Goal: Check status: Check status

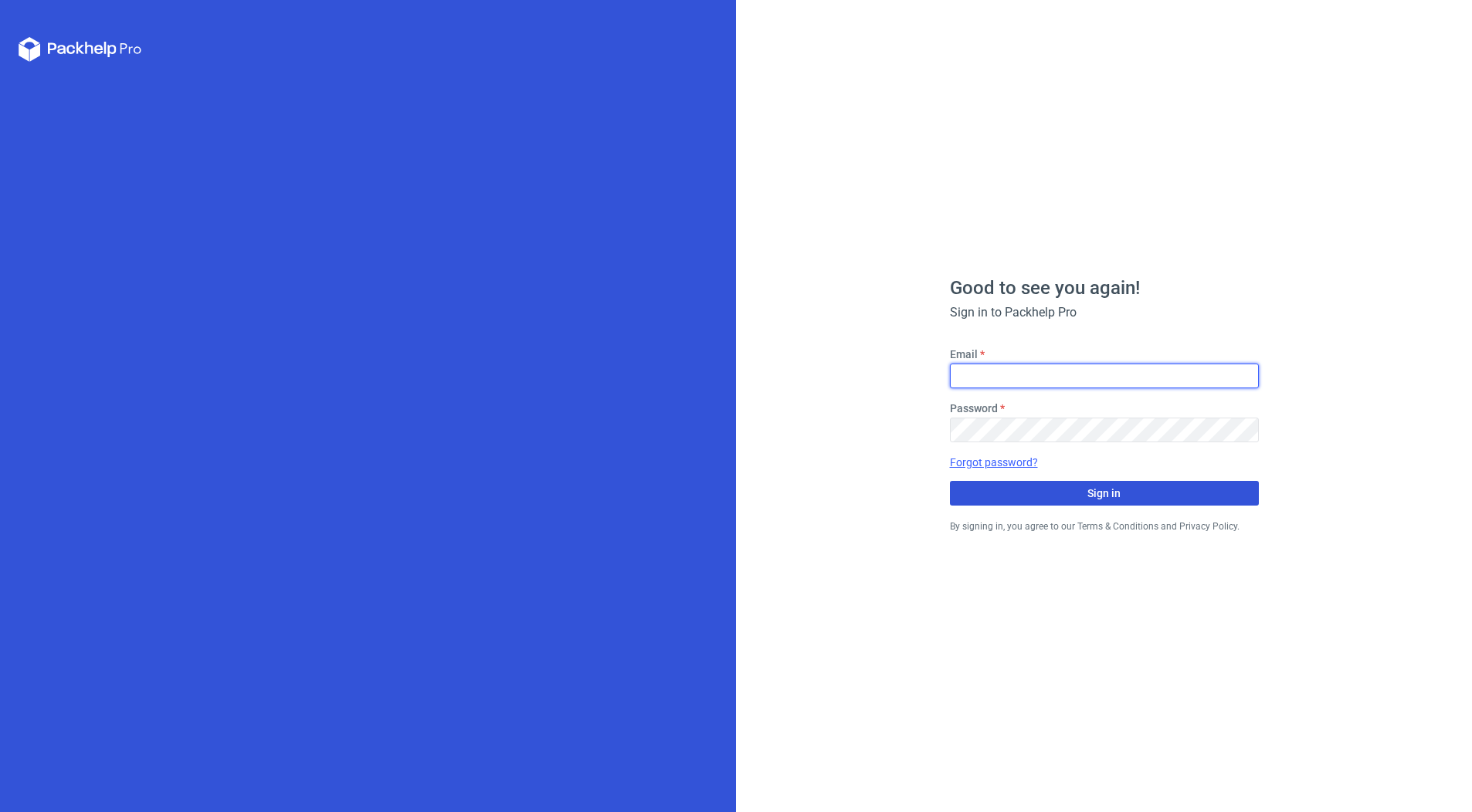
type input "[EMAIL_ADDRESS][PERSON_NAME][DOMAIN_NAME]"
click at [1112, 493] on span "Sign in" at bounding box center [1103, 493] width 34 height 11
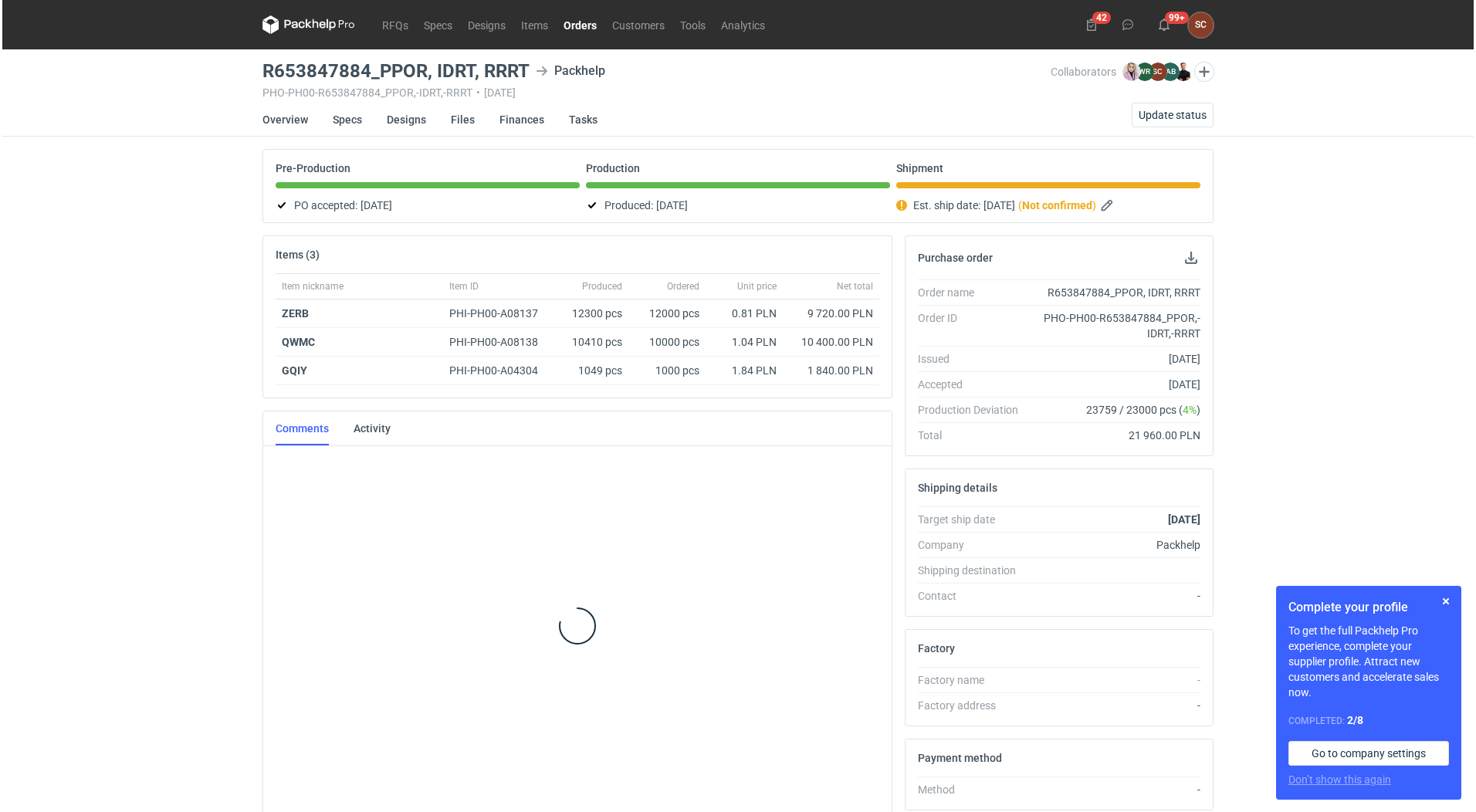
scroll to position [347, 0]
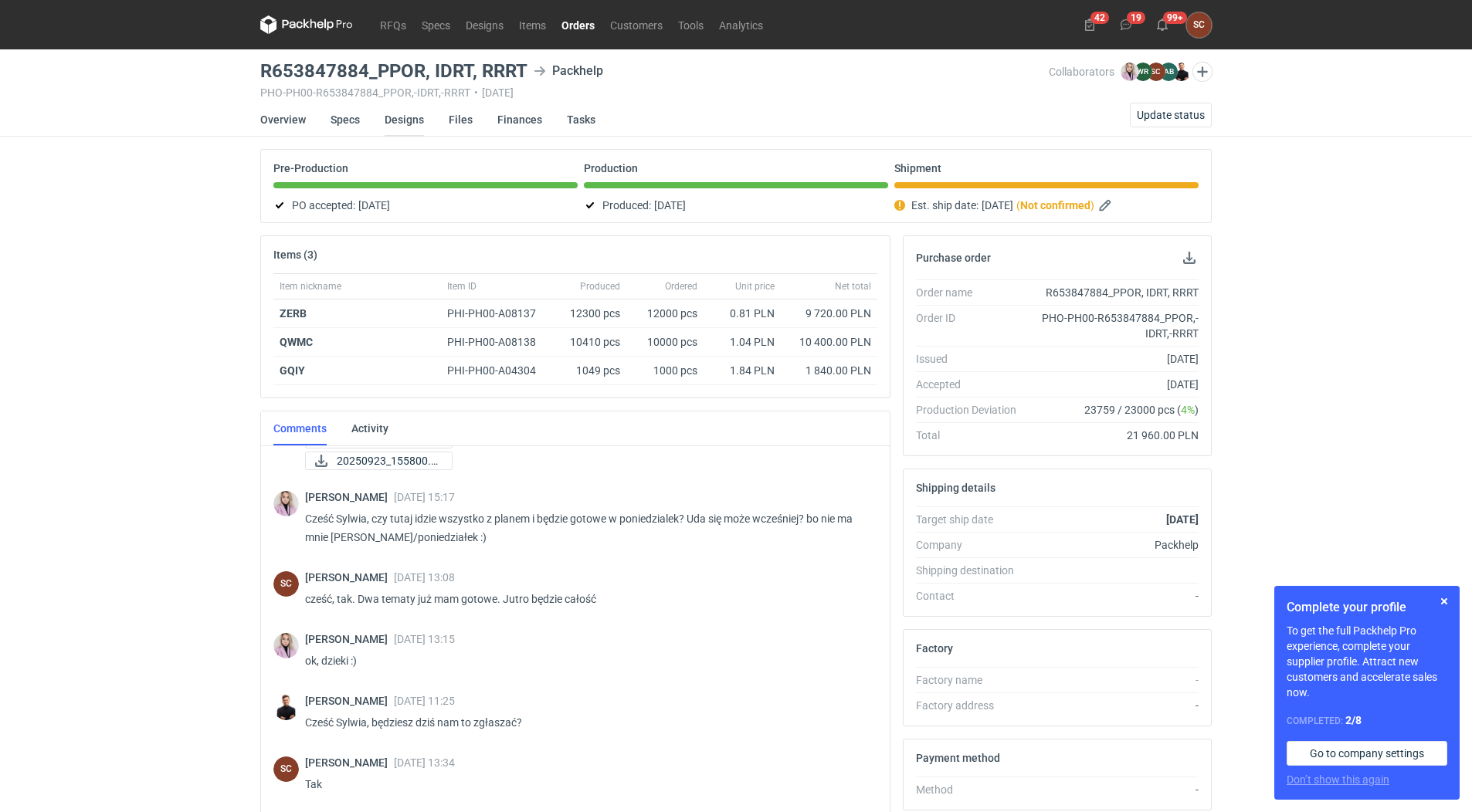
click at [413, 120] on link "Designs" at bounding box center [404, 120] width 39 height 34
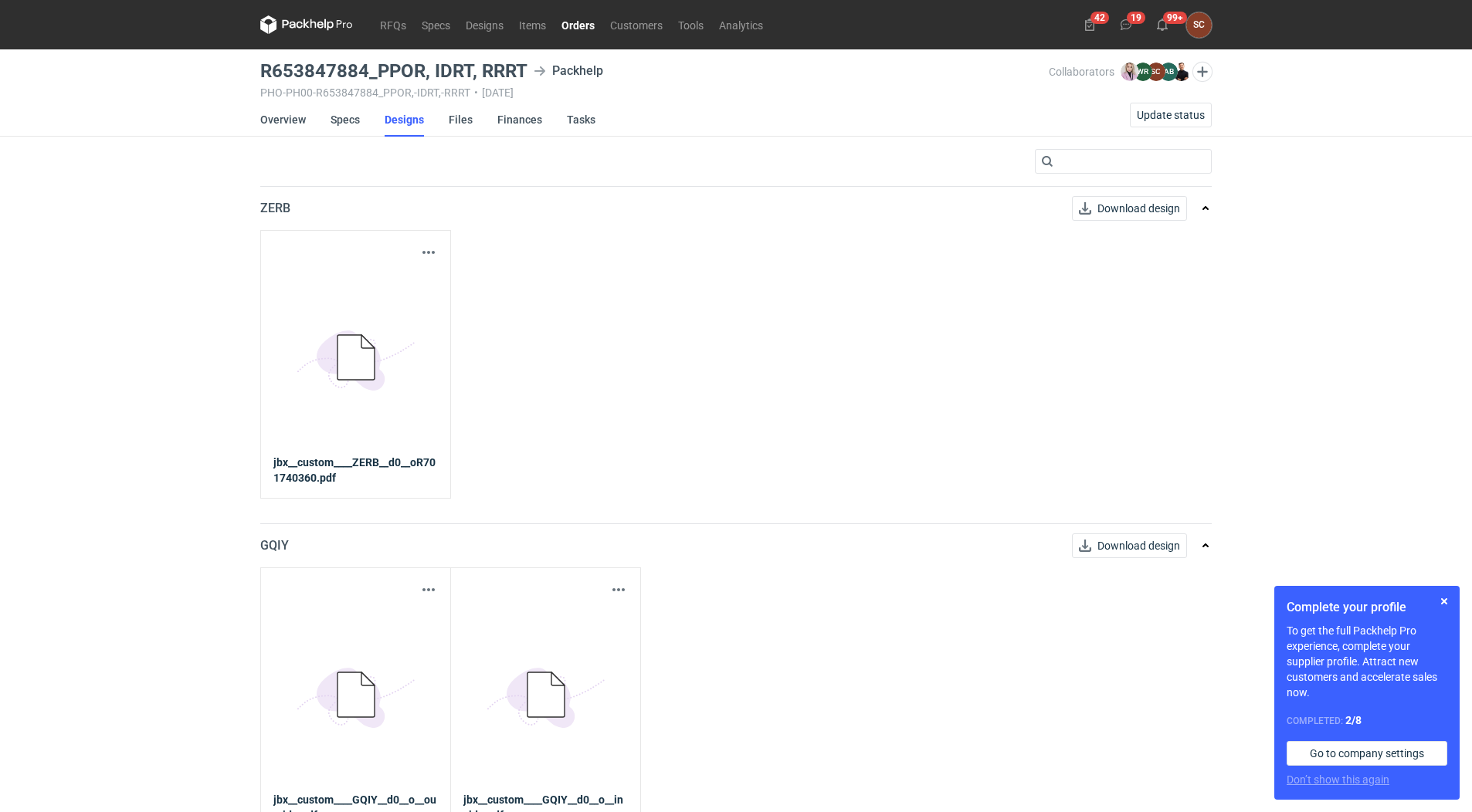
click at [343, 369] on icon at bounding box center [355, 357] width 37 height 45
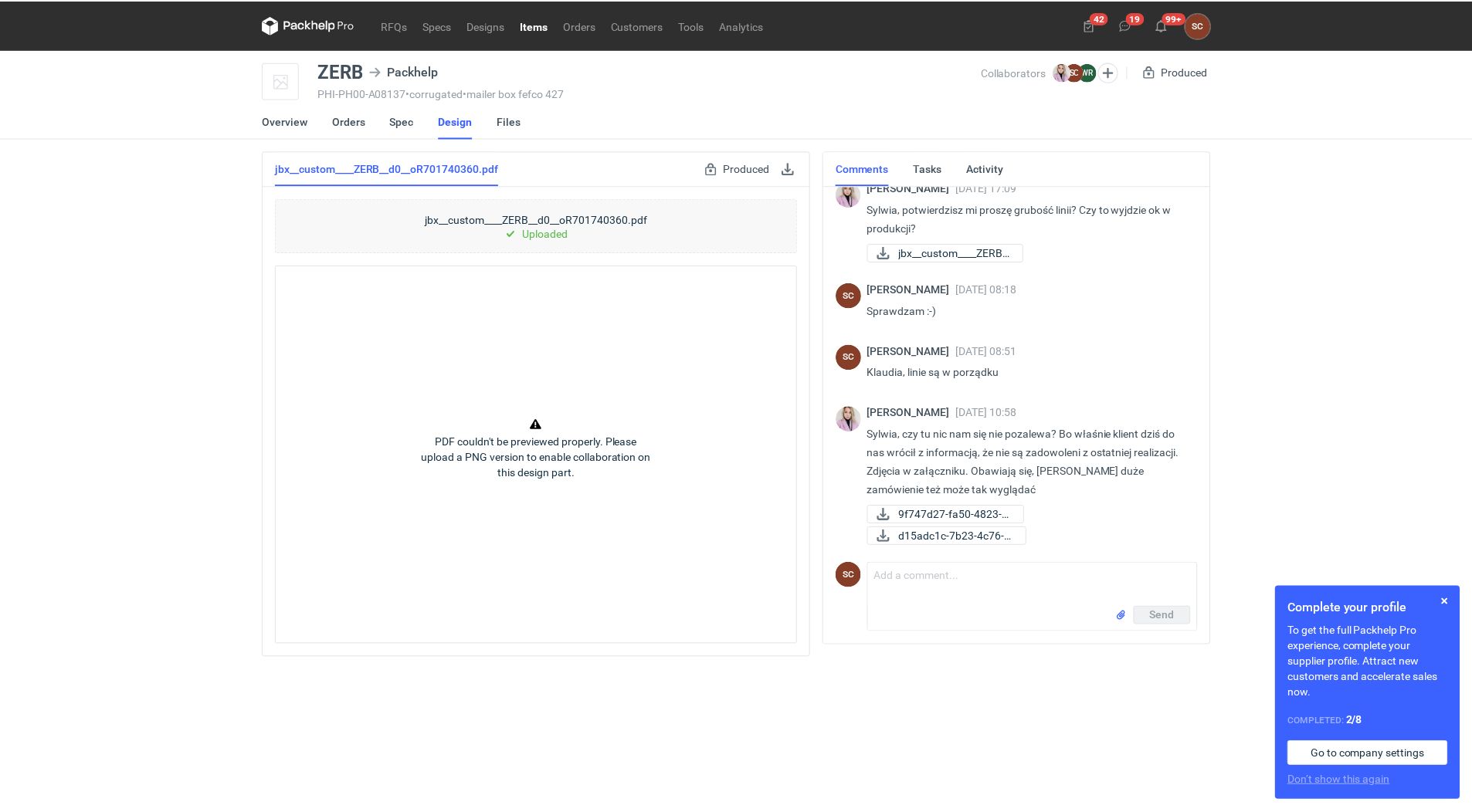
scroll to position [440, 0]
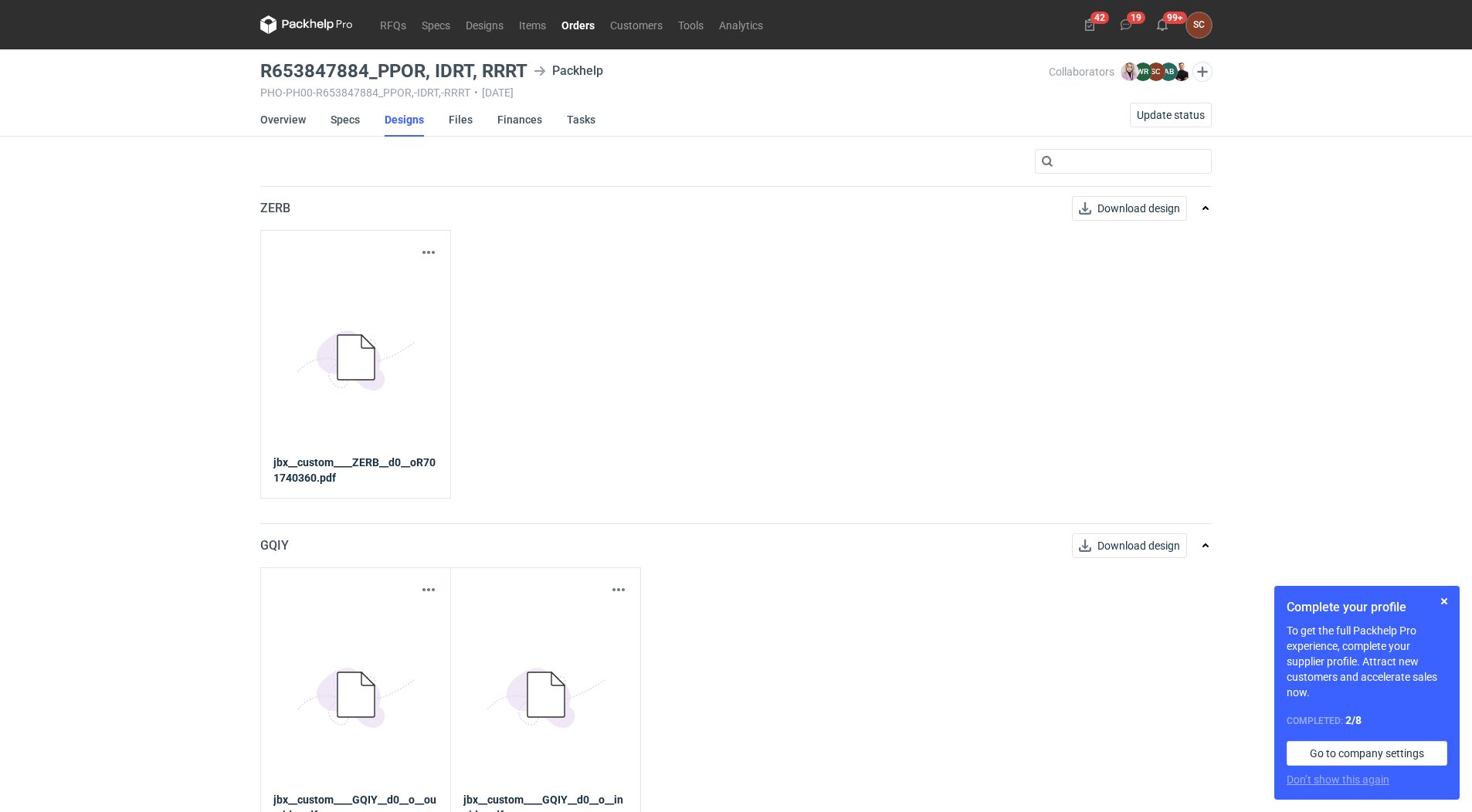
click at [328, 117] on li "Overview" at bounding box center [295, 120] width 70 height 34
click at [334, 119] on link "Specs" at bounding box center [345, 120] width 30 height 34
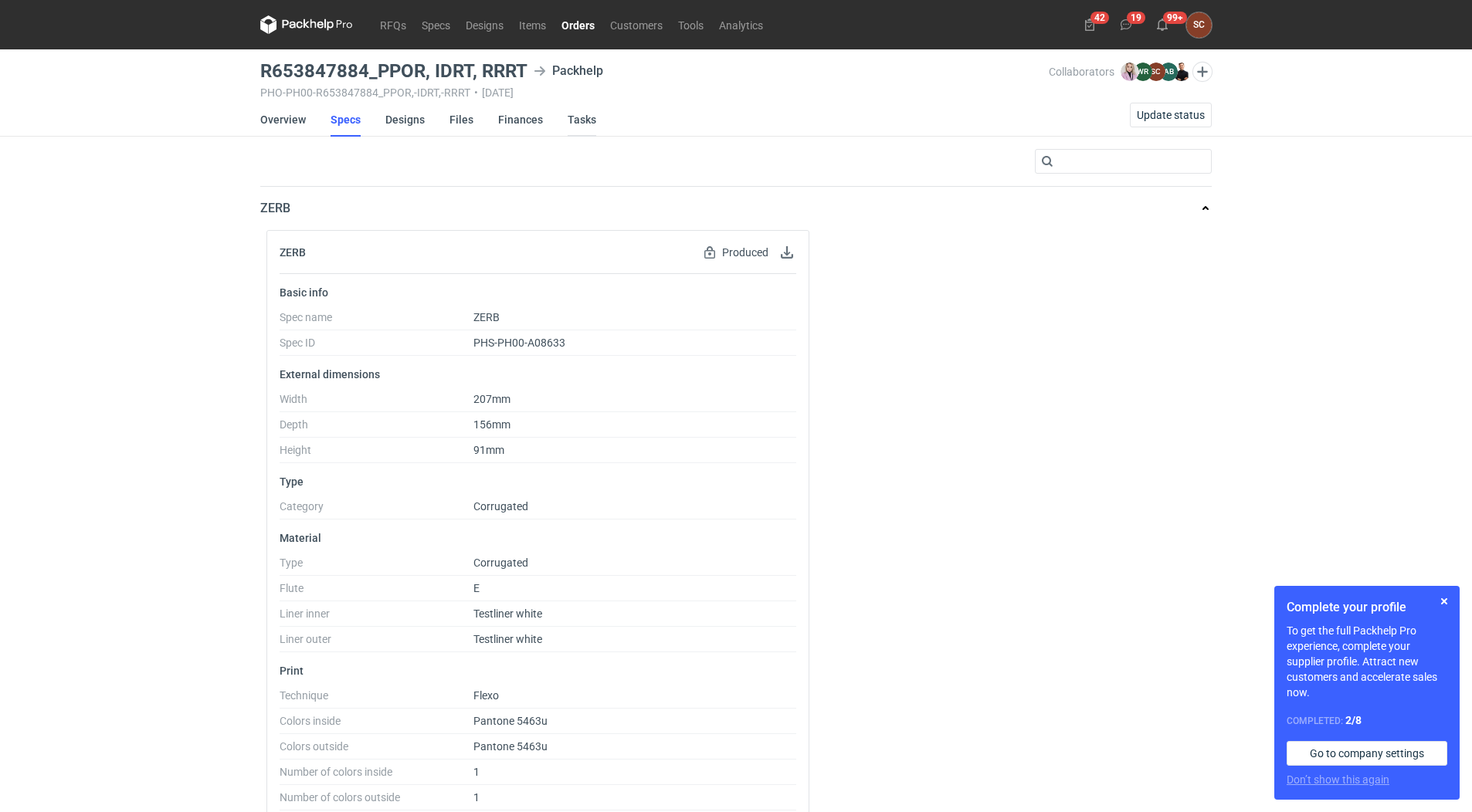
click at [578, 119] on link "Tasks" at bounding box center [582, 120] width 29 height 34
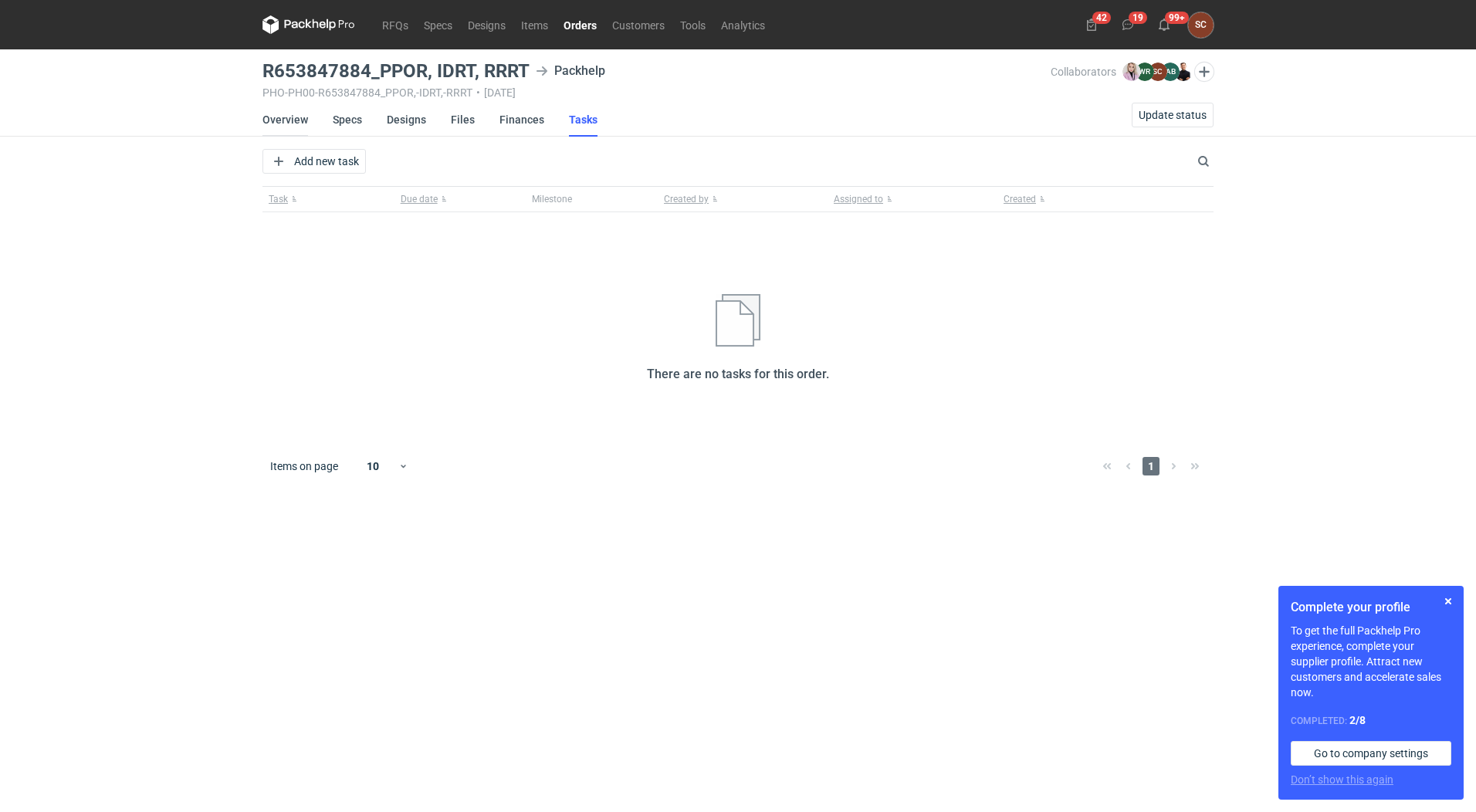
click at [296, 121] on link "Overview" at bounding box center [285, 120] width 45 height 34
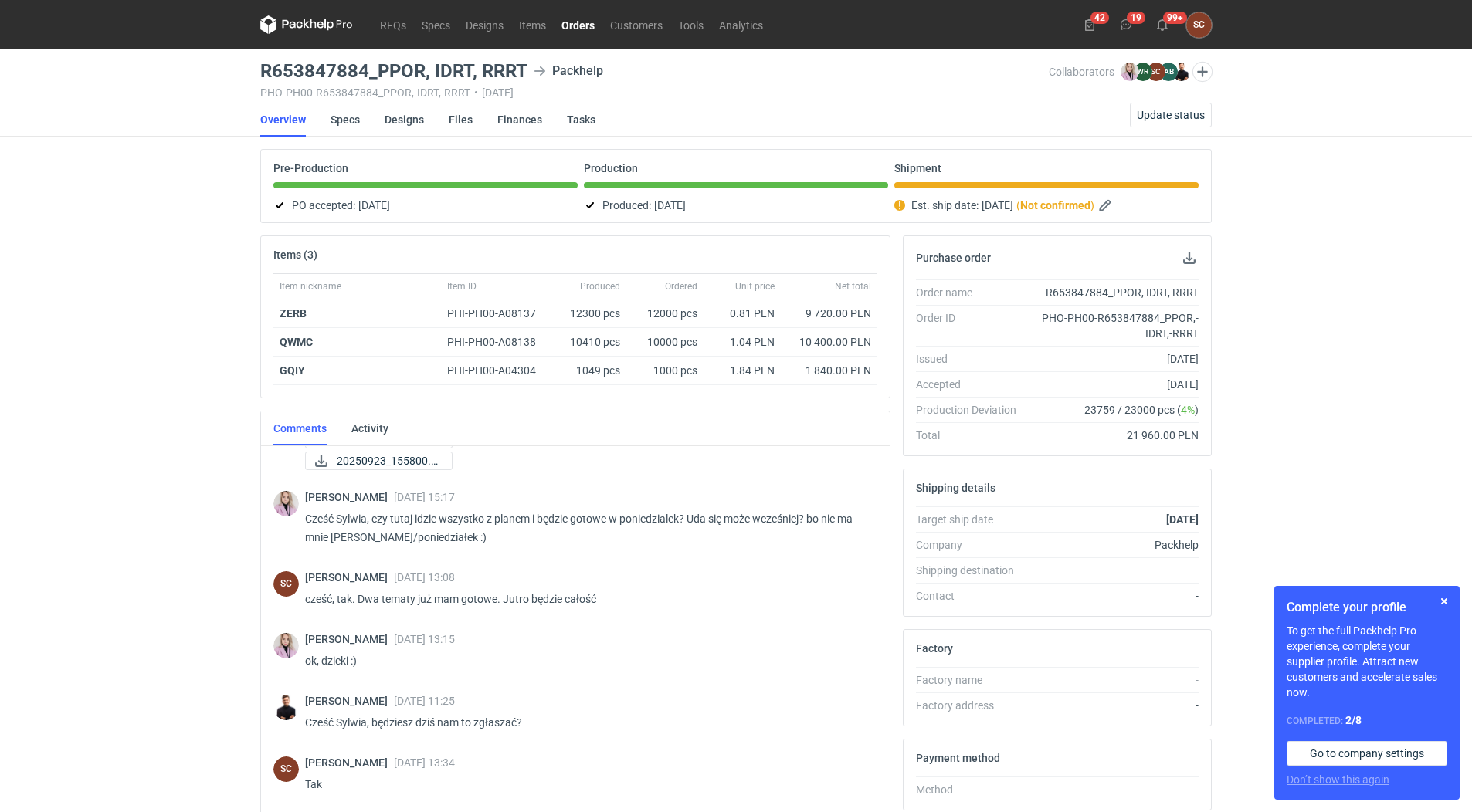
scroll to position [77, 0]
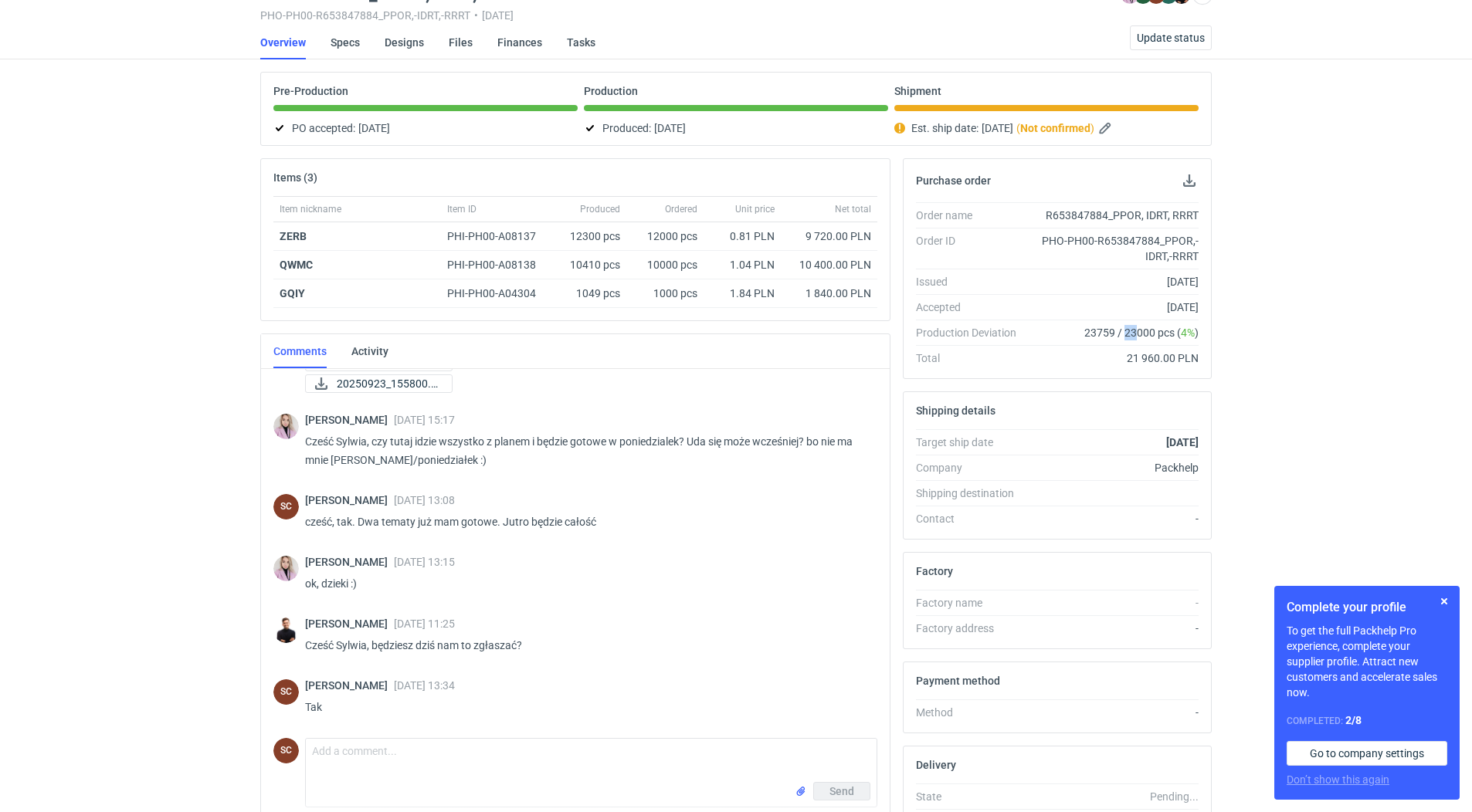
drag, startPoint x: 1125, startPoint y: 333, endPoint x: 1137, endPoint y: 333, distance: 12.0
click at [1137, 333] on span "23759 / 23000 pcs ( 4% )" at bounding box center [1141, 333] width 114 height 16
drag, startPoint x: 1137, startPoint y: 333, endPoint x: 1100, endPoint y: 335, distance: 37.1
click at [1100, 335] on span "23759 / 23000 pcs ( 4% )" at bounding box center [1141, 333] width 114 height 16
drag, startPoint x: 1100, startPoint y: 335, endPoint x: 1221, endPoint y: 329, distance: 121.1
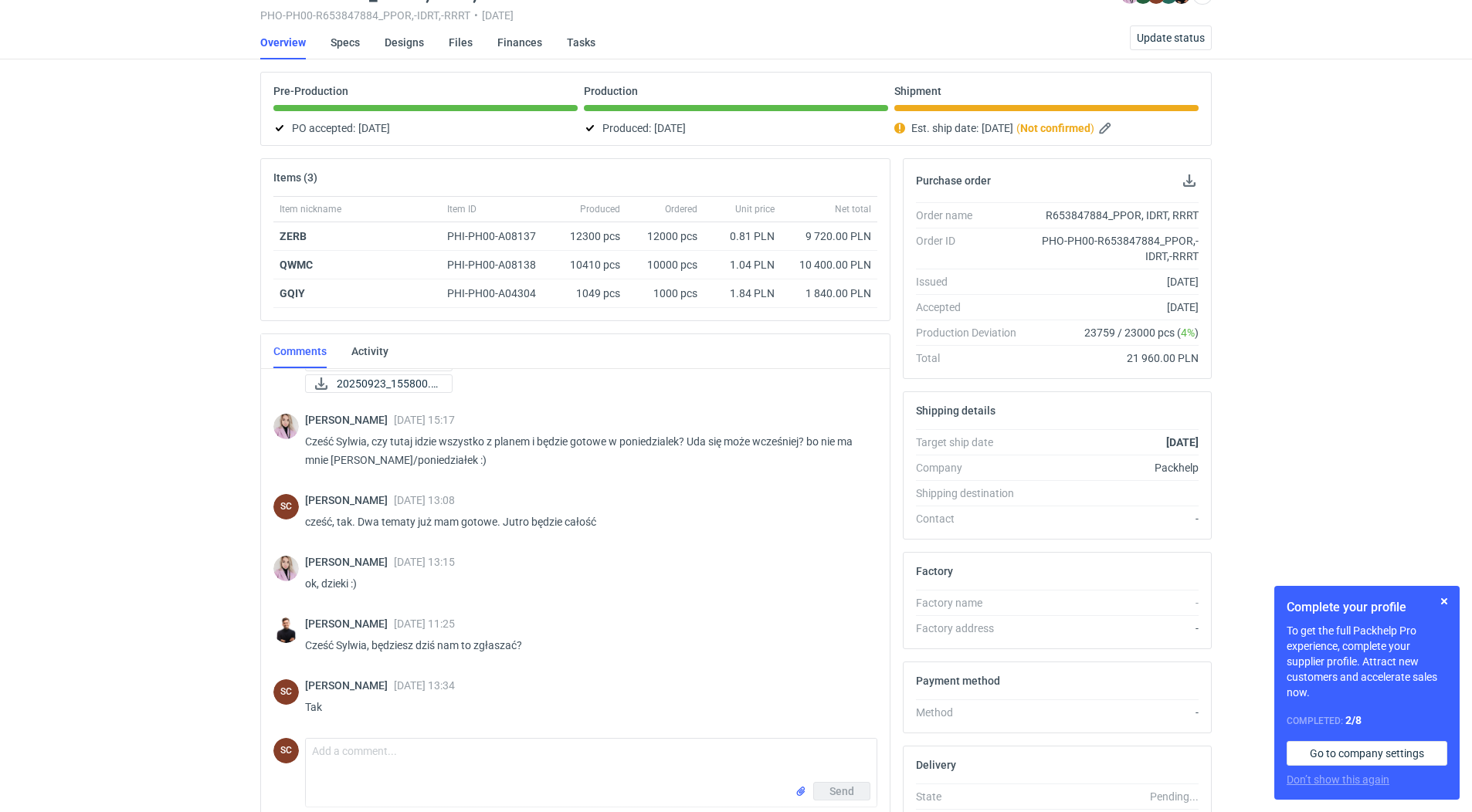
click at [1246, 329] on div "RFQs Specs Designs Items Orders Customers Tools Analytics 42 19 99+ SC [PERSON_…" at bounding box center [736, 329] width 1472 height 812
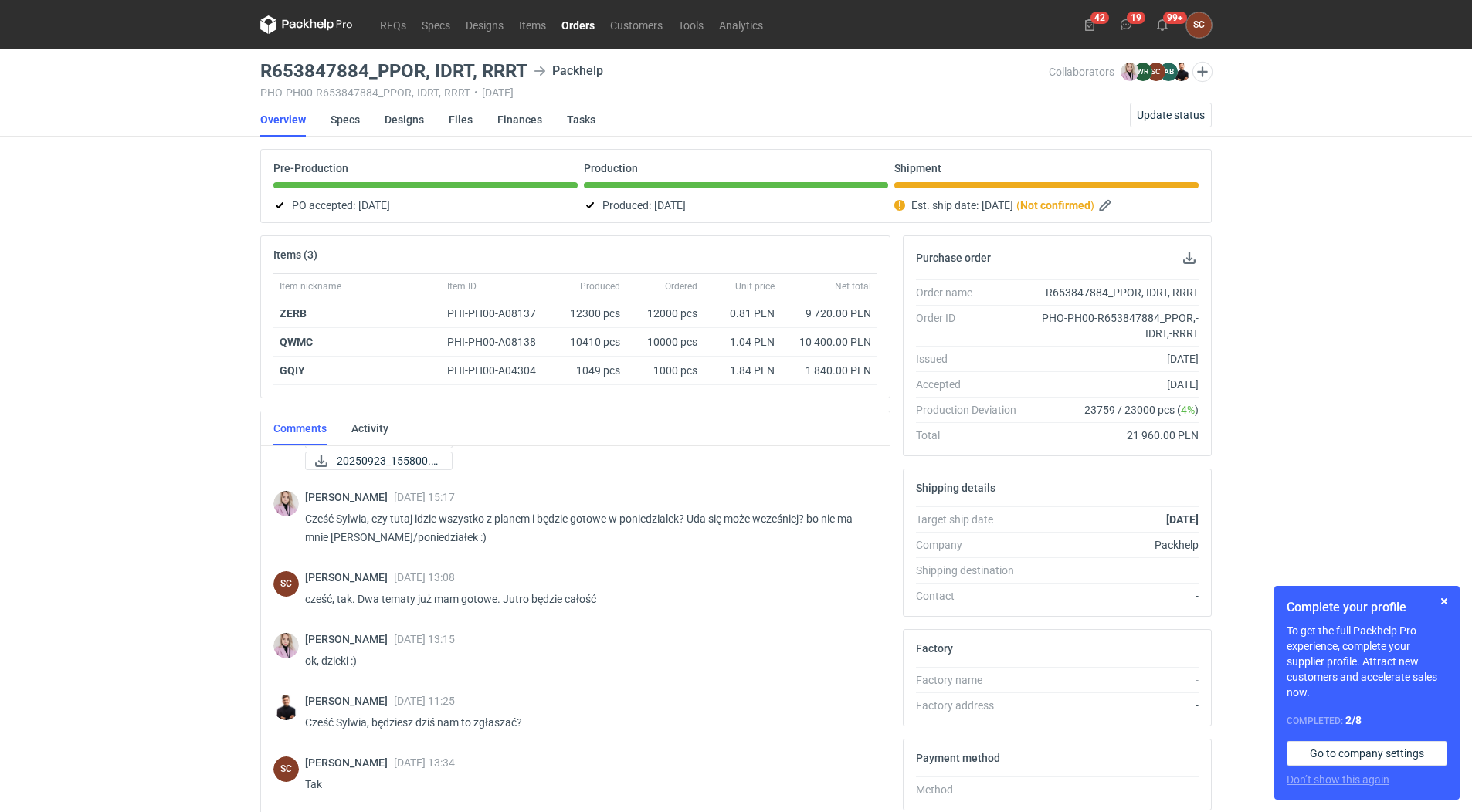
click at [300, 29] on icon at bounding box center [306, 25] width 93 height 19
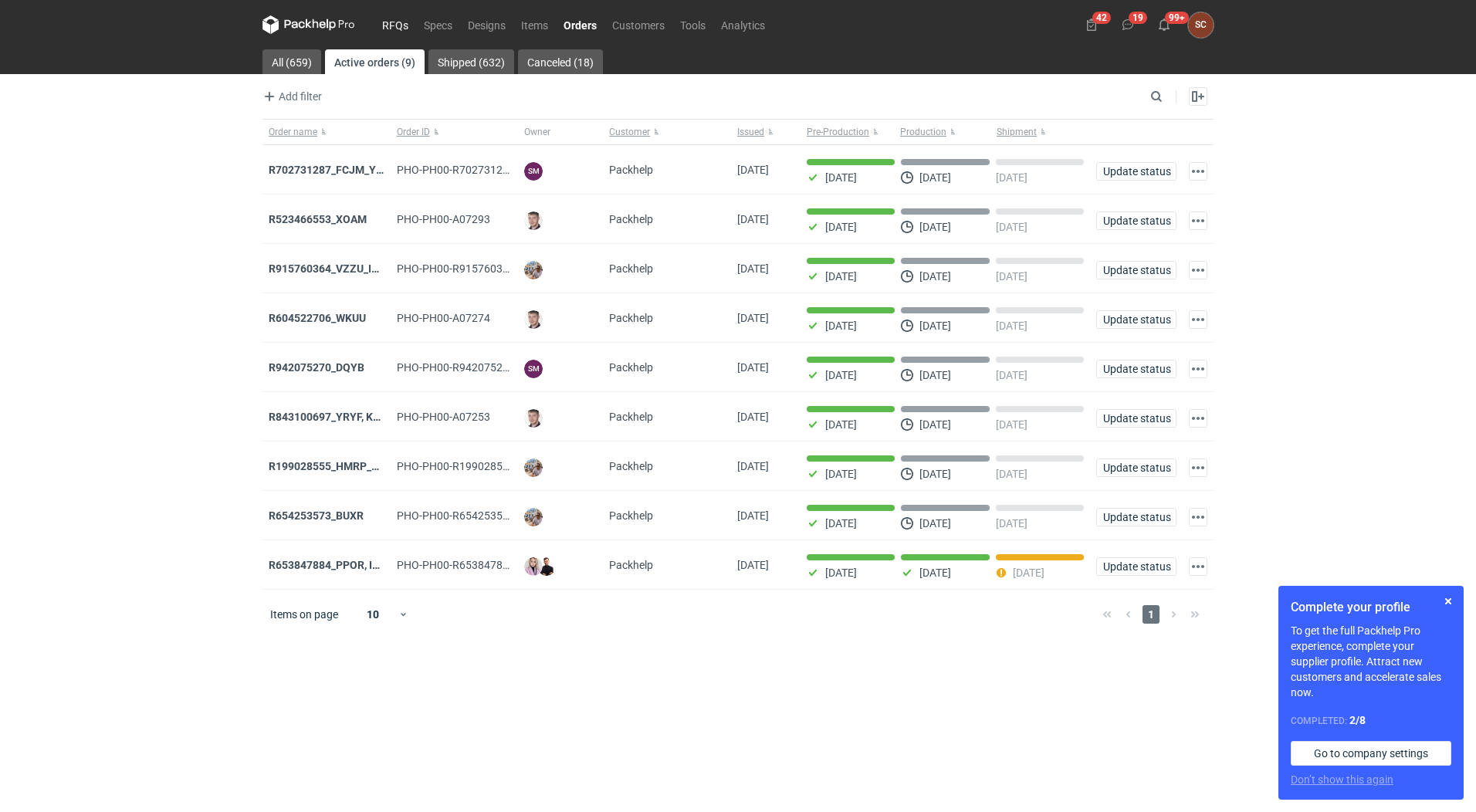
click at [390, 25] on link "RFQs" at bounding box center [395, 25] width 41 height 19
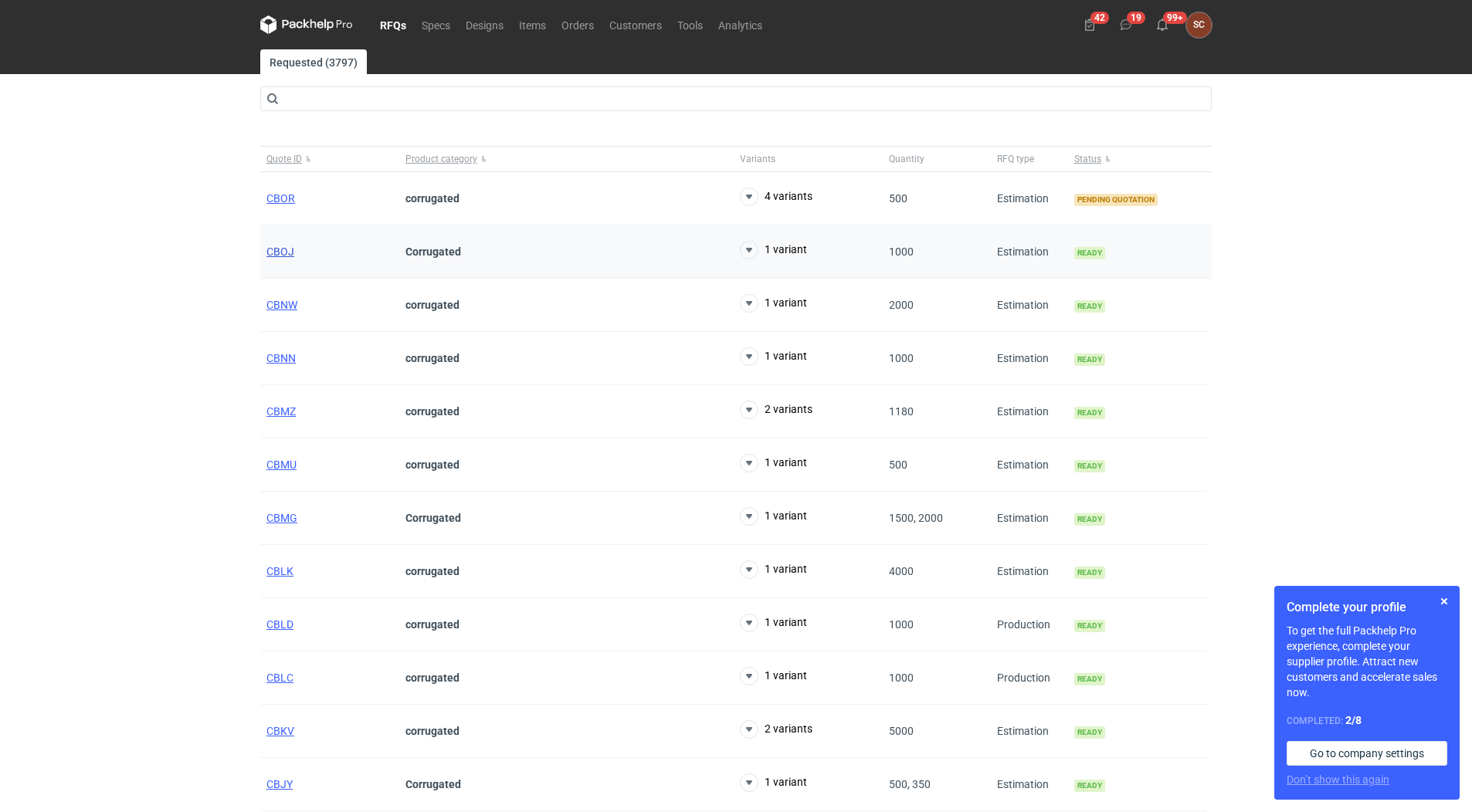
click at [267, 251] on span "CBOJ" at bounding box center [280, 251] width 28 height 12
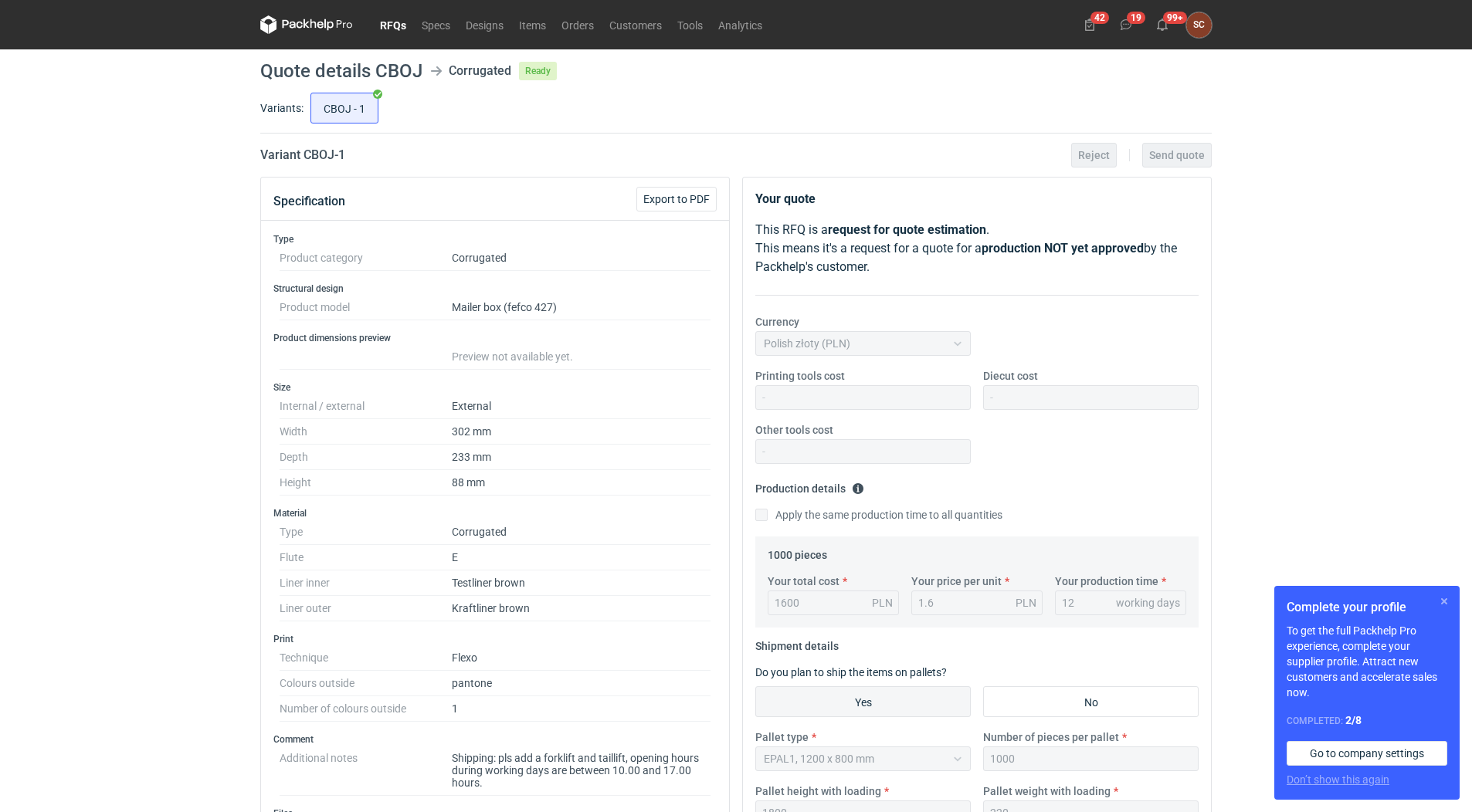
click at [1446, 597] on button "button" at bounding box center [1444, 601] width 19 height 19
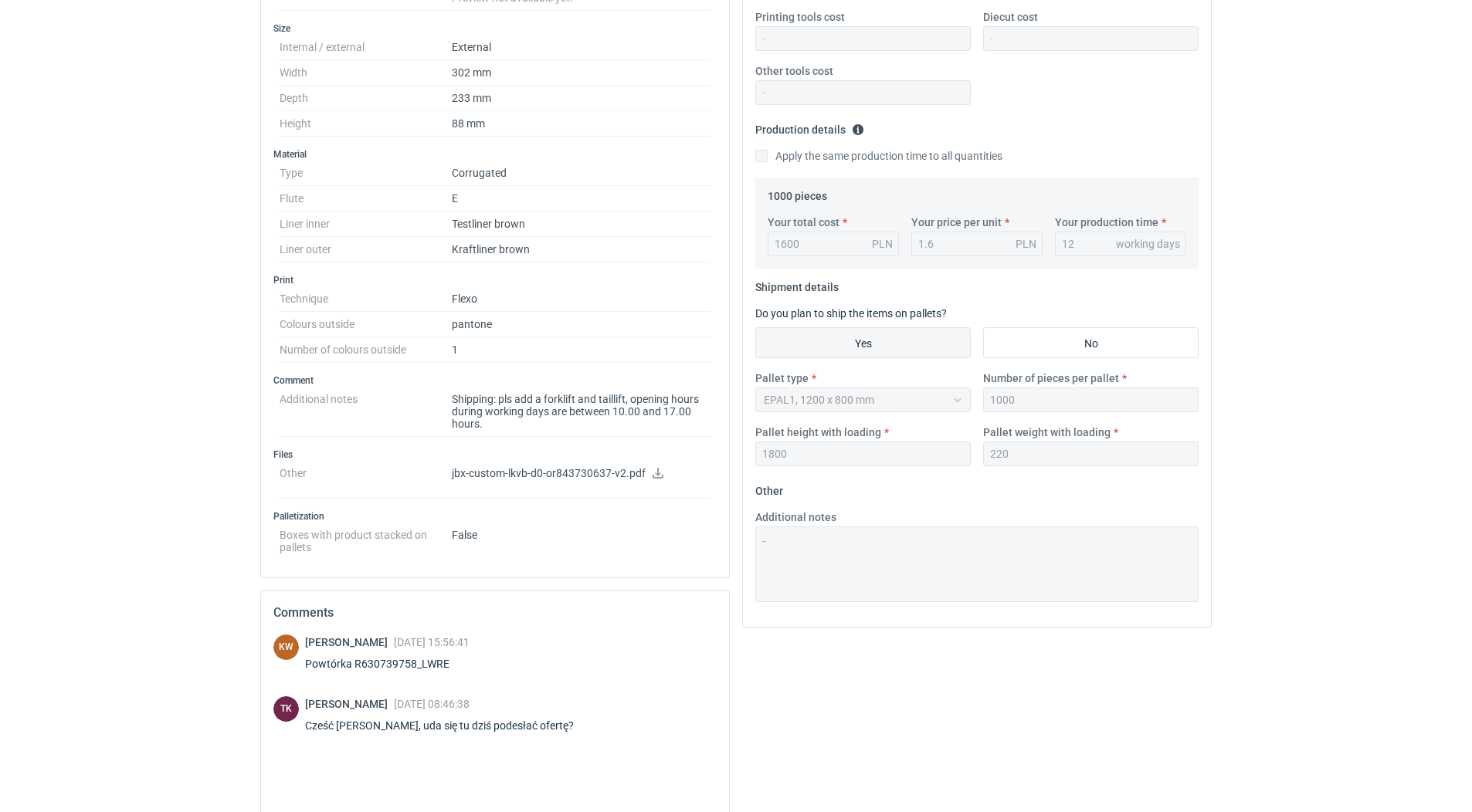
scroll to position [386, 0]
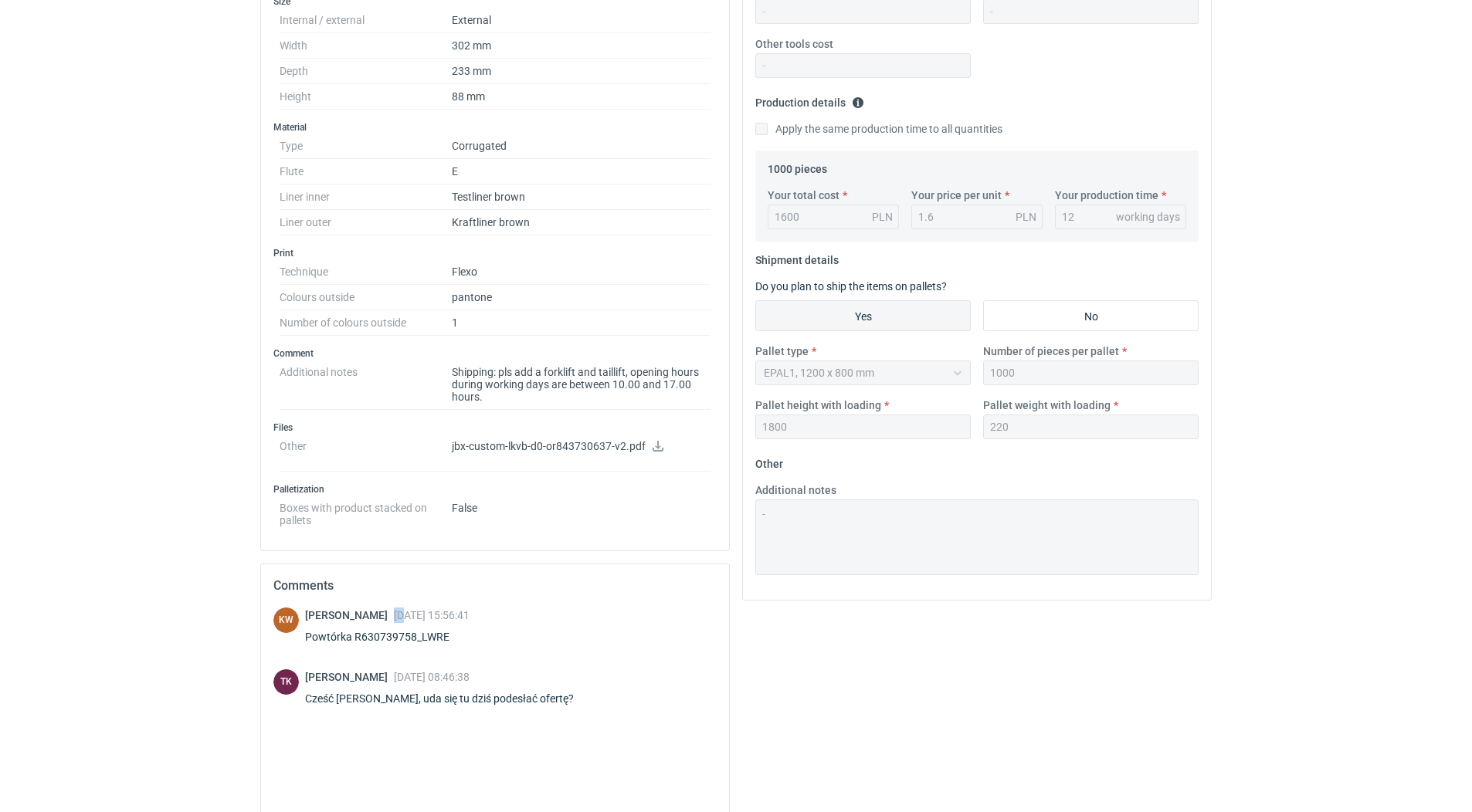
drag, startPoint x: 408, startPoint y: 613, endPoint x: 421, endPoint y: 618, distance: 13.9
click at [421, 618] on span "[DATE] 15:56:41" at bounding box center [431, 615] width 76 height 12
click at [209, 426] on html "RFQs Specs Designs Items Orders Customers Tools Analytics 42 19 99+ SC [PERSON_…" at bounding box center [736, 20] width 1472 height 812
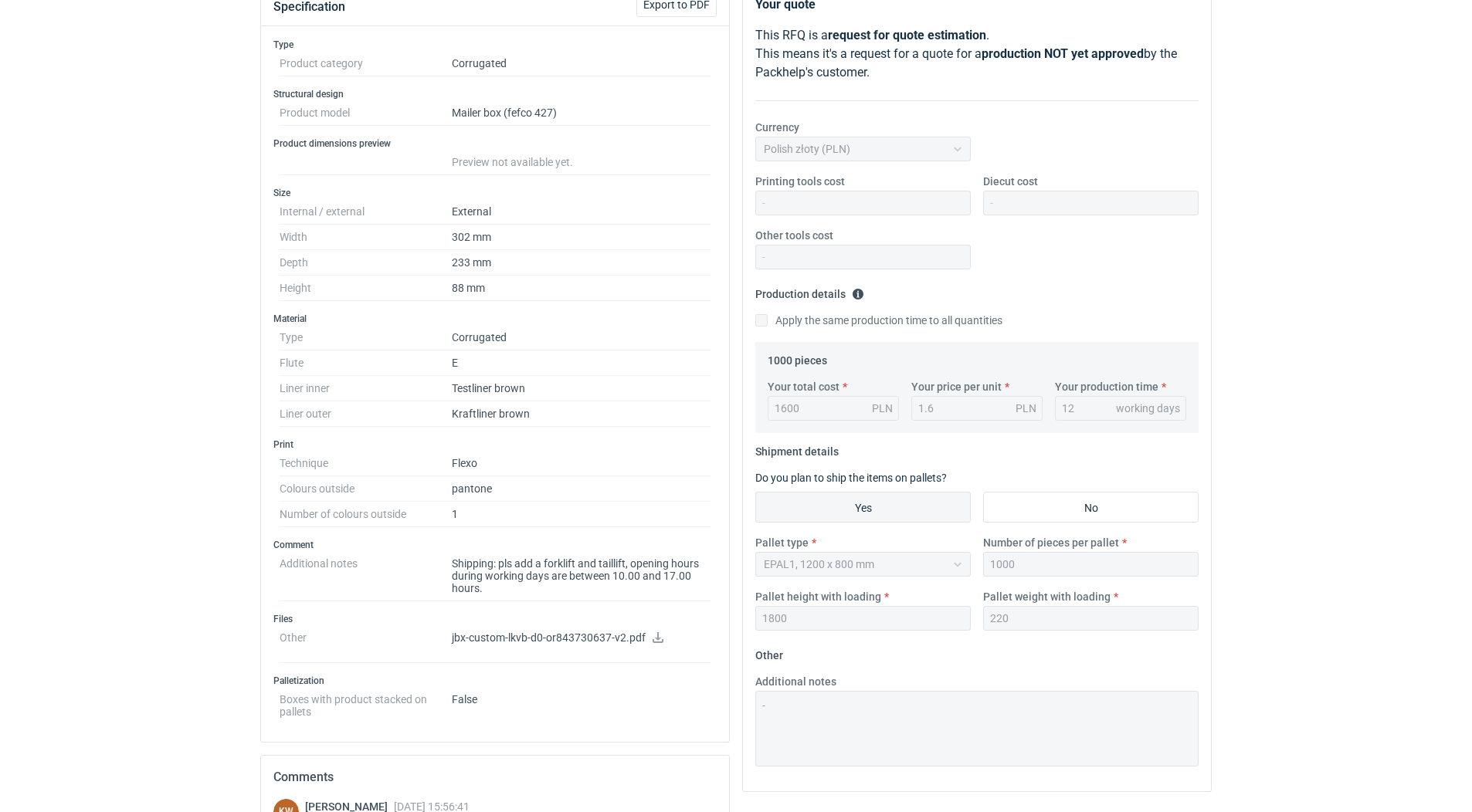
scroll to position [232, 0]
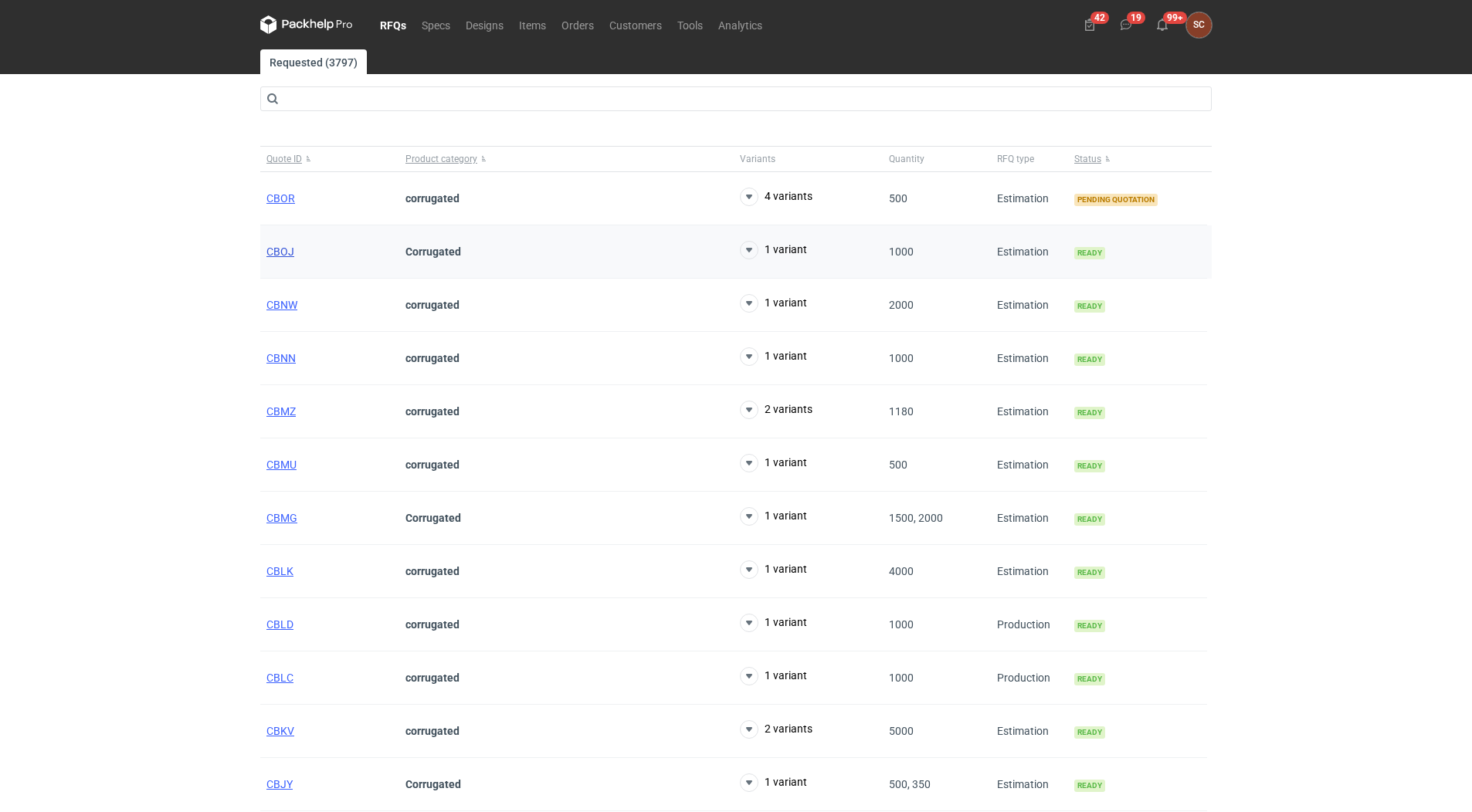
click at [276, 245] on span "CBOJ" at bounding box center [280, 251] width 28 height 12
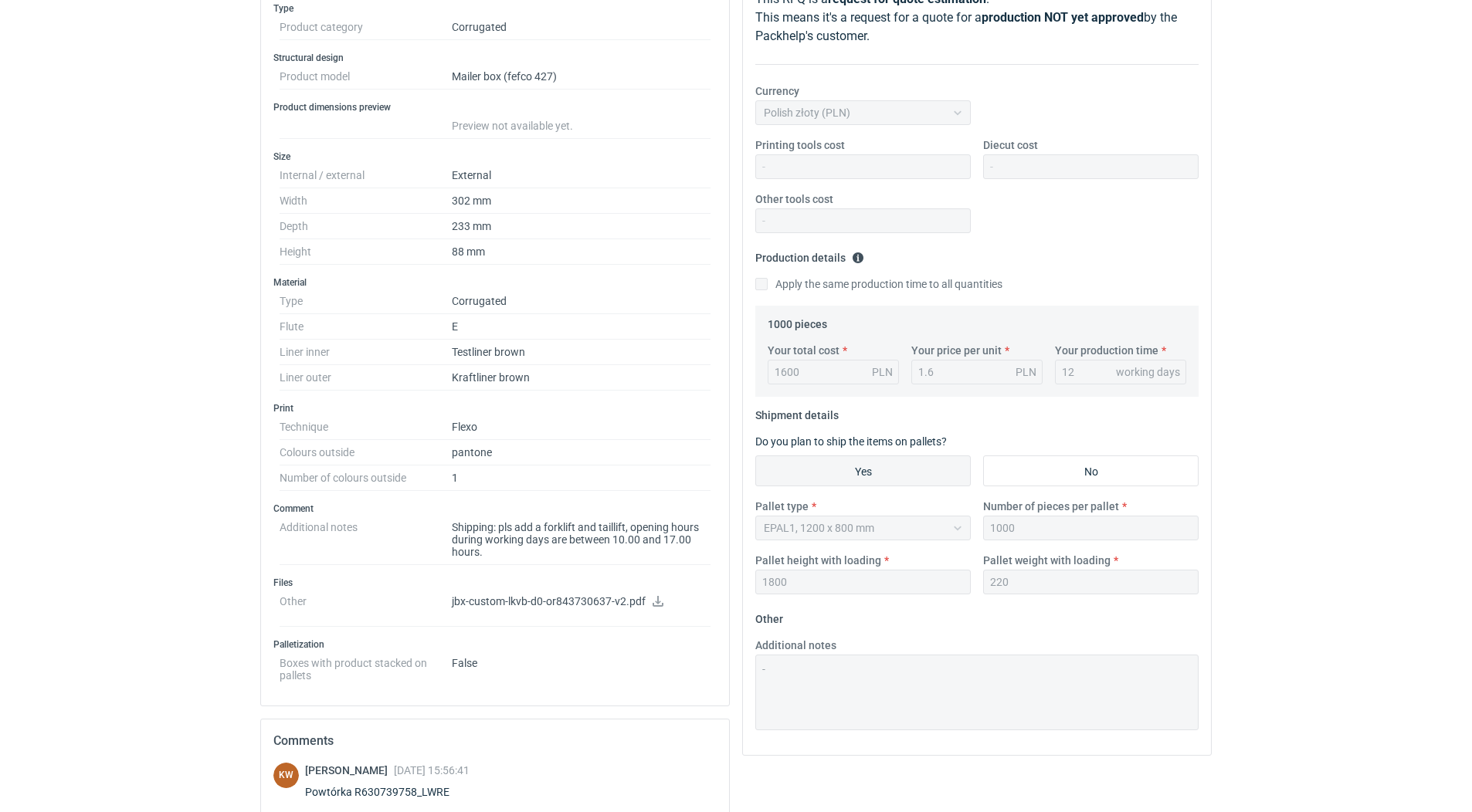
scroll to position [232, 0]
click at [656, 603] on icon at bounding box center [658, 600] width 12 height 11
click at [119, 400] on div "RFQs Specs Designs Items Orders Customers Tools Analytics 42 19 99+ SC [PERSON_…" at bounding box center [736, 174] width 1472 height 812
